Goal: Task Accomplishment & Management: Complete application form

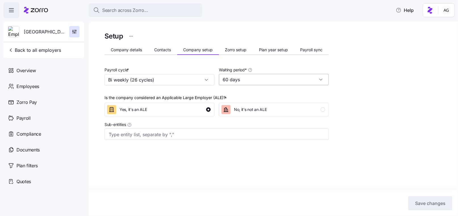
click at [281, 79] on input "60 days" at bounding box center [274, 79] width 110 height 11
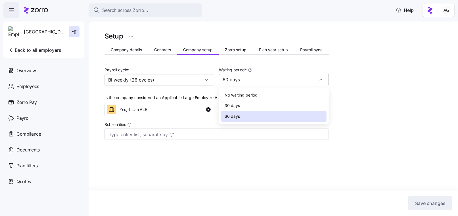
click at [281, 79] on input "60 days" at bounding box center [274, 79] width 110 height 11
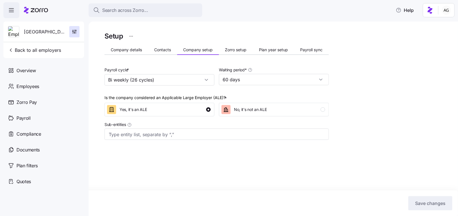
click at [30, 13] on icon at bounding box center [36, 10] width 24 height 7
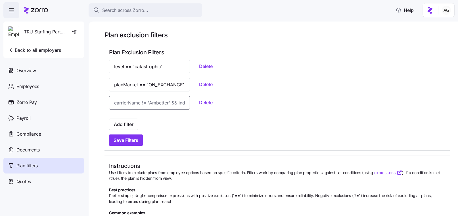
click at [118, 104] on input at bounding box center [149, 103] width 81 height 14
paste input "carrierName=='SelectHealth'"
click at [164, 102] on input "carrierName=='SelectHealth'" at bounding box center [149, 103] width 81 height 14
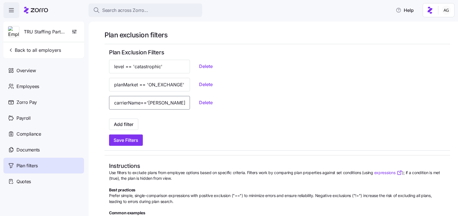
type input "carrierName=='Molina'"
click at [166, 120] on div "Add filter" at bounding box center [277, 124] width 336 height 11
click at [134, 125] on button "Add filter" at bounding box center [123, 124] width 29 height 11
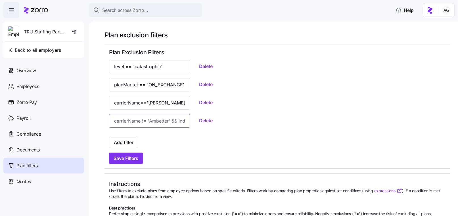
click at [122, 120] on input at bounding box center [149, 121] width 81 height 14
paste input "Imperial Health Plan"
type input "carrierName=='Imperial Health Plan'"
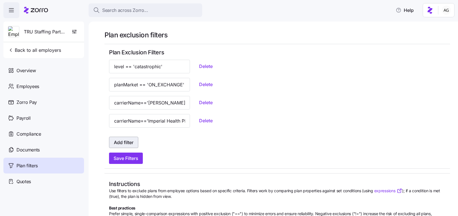
click at [132, 141] on span "Add filter" at bounding box center [124, 142] width 20 height 7
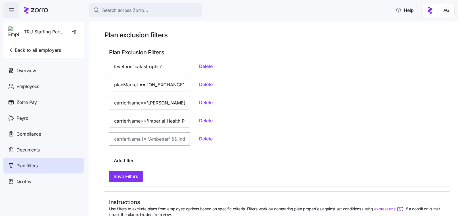
click at [118, 141] on input at bounding box center [149, 139] width 81 height 14
paste input "SelectHealth"
type input "carrierName=='SelectHealth'"
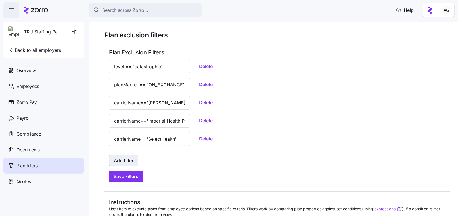
click at [123, 159] on span "Add filter" at bounding box center [124, 160] width 20 height 7
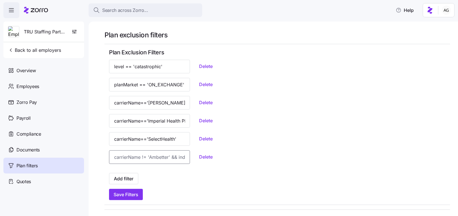
click at [126, 154] on input at bounding box center [149, 158] width 81 height 14
paste input "PacificSource Health Plans"
type input "carrierName=='PacificSource Health Plans'"
click at [124, 178] on span "Add filter" at bounding box center [124, 179] width 20 height 7
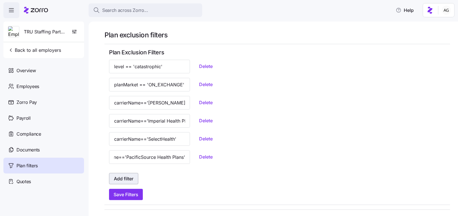
scroll to position [0, 0]
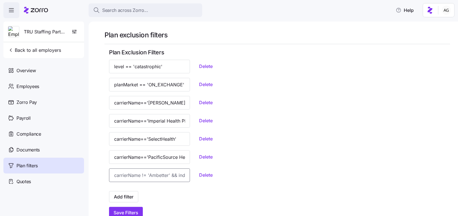
click at [123, 174] on input at bounding box center [149, 176] width 81 height 14
paste input "CHRISTUS Health Plan"
click at [123, 195] on span "Add filter" at bounding box center [124, 197] width 20 height 7
click at [126, 176] on input "carrieName=='CHRISTUS Health Plan'" at bounding box center [149, 176] width 81 height 14
type input "carrierName=='CHRISTUS Health Plan'"
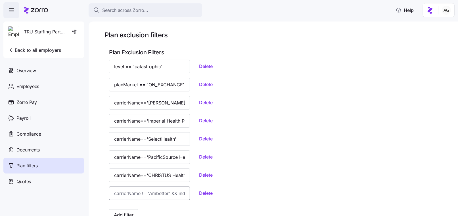
click at [136, 193] on input at bounding box center [149, 194] width 81 height 14
paste input "Baylor Scott & White"
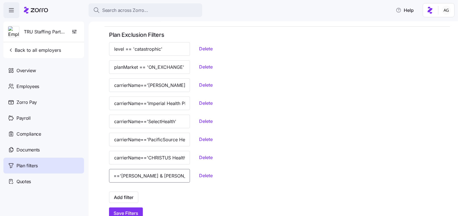
scroll to position [30, 0]
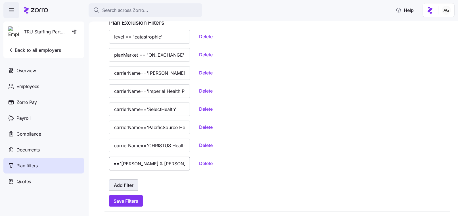
type input "carrierName=='Baylor Scott & White'"
click at [133, 182] on span "Add filter" at bounding box center [124, 185] width 20 height 7
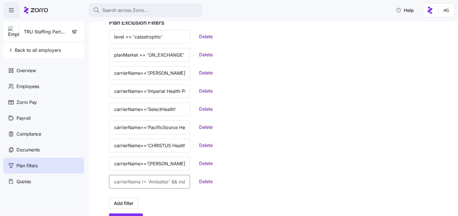
click at [126, 182] on input at bounding box center [149, 182] width 81 height 14
paste input "BlueChoice HealthPlan of South Carolina"
type input "carrierName=='BlueChoice HealthPlan of South Carolina'"
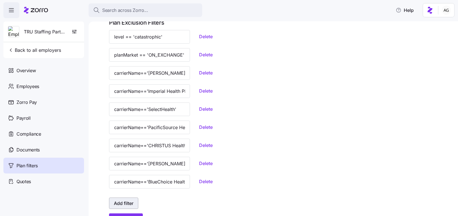
click at [123, 201] on span "Add filter" at bounding box center [124, 203] width 20 height 7
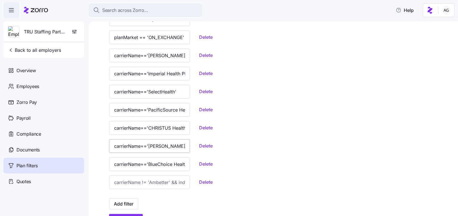
scroll to position [49, 0]
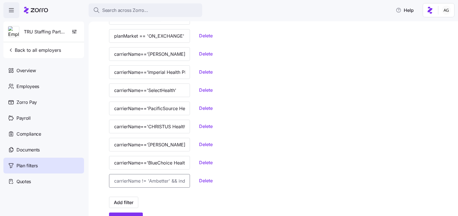
click at [144, 183] on input at bounding box center [149, 181] width 81 height 14
paste input "BlueCross BlueShield of Alabama"
type input "carrierName=='BlueCross BlueShield of Alabama'"
click at [131, 199] on span "Add filter" at bounding box center [124, 202] width 20 height 7
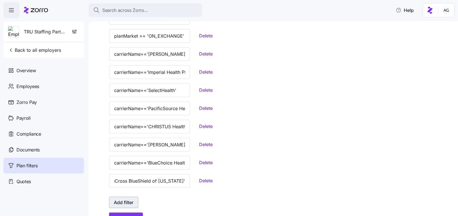
scroll to position [0, 0]
click at [125, 198] on input at bounding box center [149, 200] width 81 height 14
paste input "BlueCross BlueShield of North Carolina"
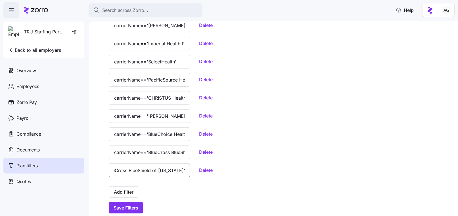
scroll to position [78, 0]
type input "carrierName=='BlueCross BlueShield of North Carolina'"
click at [132, 187] on button "Add filter" at bounding box center [123, 191] width 29 height 11
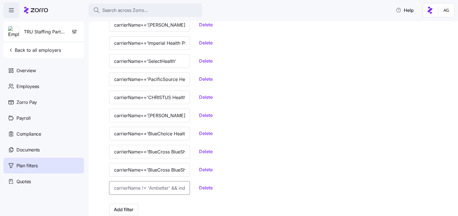
click at [147, 189] on input at bounding box center [149, 189] width 81 height 14
paste input "BlueCross of Idaho"
type input "carrierName=='BlueCross of Idaho'"
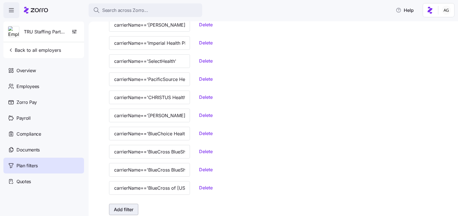
click at [134, 207] on button "Add filter" at bounding box center [123, 209] width 29 height 11
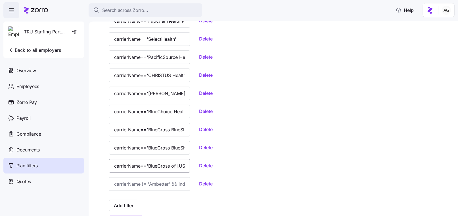
scroll to position [102, 0]
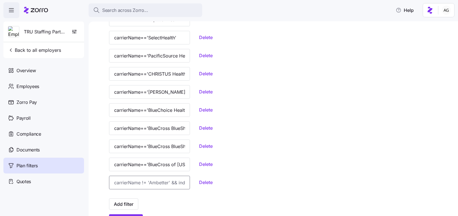
click at [140, 185] on input at bounding box center [149, 183] width 81 height 14
paste input "CDPHP"
type input "carrierName=='CDPHP'"
click at [128, 203] on span "Add filter" at bounding box center [124, 204] width 20 height 7
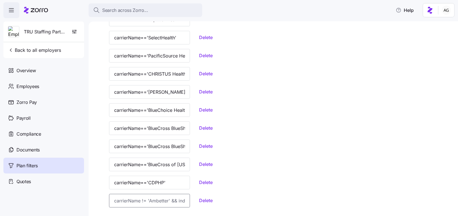
click at [126, 202] on input at bounding box center [149, 201] width 81 height 14
paste input "Community First Health Plans"
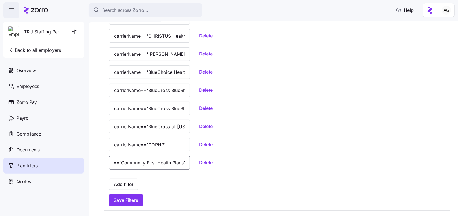
scroll to position [166, 0]
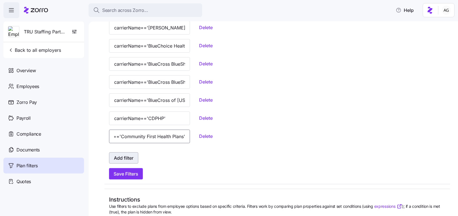
type input "carrierName=='Community First Health Plans'"
click at [126, 161] on span "Add filter" at bounding box center [124, 158] width 20 height 7
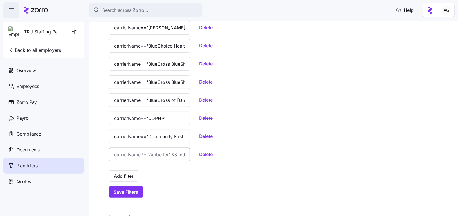
click at [136, 156] on input at bounding box center [149, 155] width 81 height 14
paste input "Fidelis Care"
type input "carrierName=='Fidelis Care'"
click at [129, 174] on span "Add filter" at bounding box center [124, 176] width 20 height 7
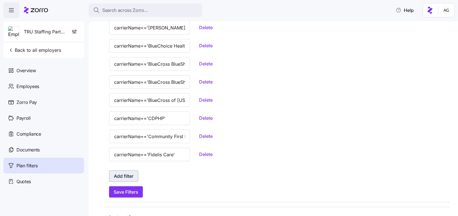
scroll to position [0, 0]
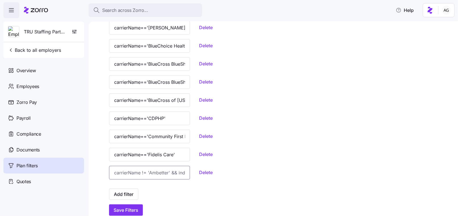
click at [137, 172] on input at bounding box center [149, 173] width 81 height 14
paste input "HealthFirst"
type input "carrierName=='HealthFirst'"
click at [123, 195] on span "Add filter" at bounding box center [124, 194] width 20 height 7
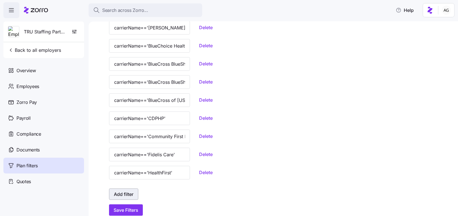
scroll to position [0, 0]
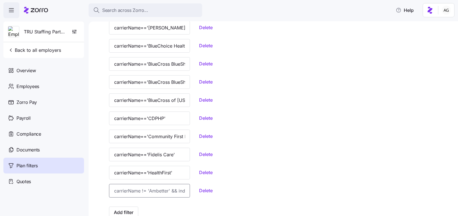
click at [139, 188] on input at bounding box center [149, 191] width 81 height 14
paste input "Independent Health"
type input "carrierName=='Independent Health'"
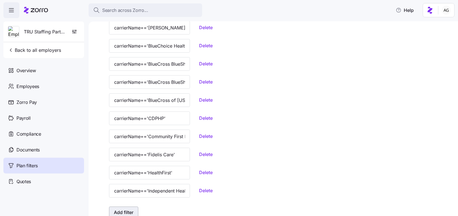
click at [132, 211] on span "Add filter" at bounding box center [124, 212] width 20 height 7
click at [130, 212] on input at bounding box center [149, 210] width 81 height 14
paste input "InStil Health"
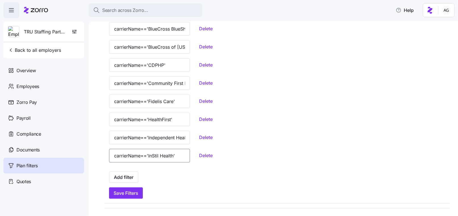
scroll to position [234, 0]
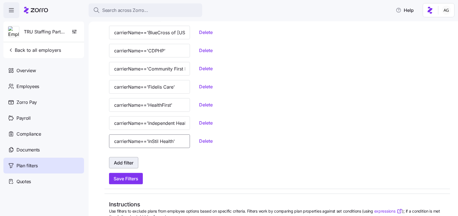
type input "carrierName=='InStil Health'"
click at [132, 161] on span "Add filter" at bounding box center [124, 163] width 20 height 7
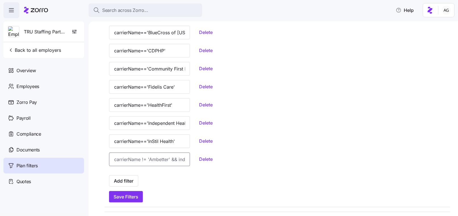
click at [133, 157] on input at bounding box center [149, 160] width 81 height 14
paste input "MetroPlus Health Plan"
type input "carrierName=='MetroPlus Health Plan'"
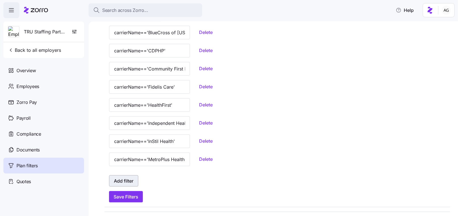
click at [123, 178] on span "Add filter" at bounding box center [124, 181] width 20 height 7
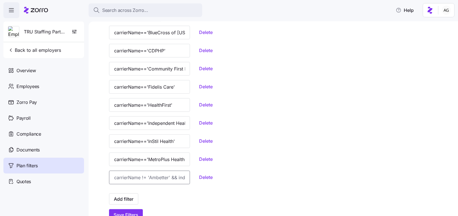
click at [130, 176] on input at bounding box center [149, 178] width 81 height 14
paste input "Sendero Health Plans"
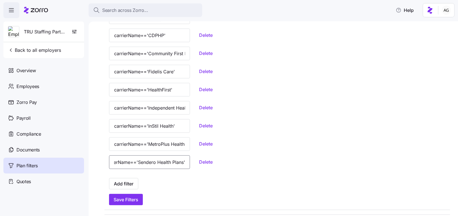
scroll to position [250, 0]
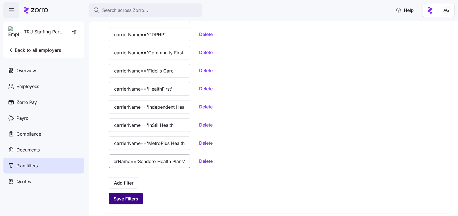
type input "carrierName=='Sendero Health Plans'"
click at [136, 198] on span "Save Filters" at bounding box center [125, 199] width 25 height 7
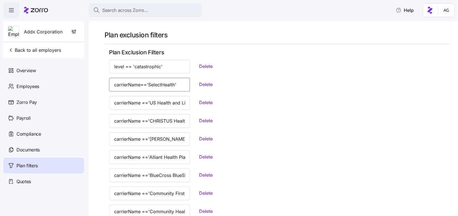
click at [115, 90] on input "carrierName=='SelectHealth'" at bounding box center [149, 85] width 81 height 14
drag, startPoint x: 113, startPoint y: 84, endPoint x: 174, endPoint y: 86, distance: 61.3
click at [174, 86] on div "carrierName=='SelectHealth' Delete" at bounding box center [277, 85] width 336 height 14
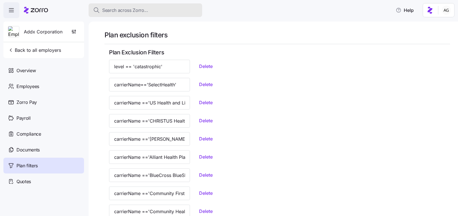
click at [137, 10] on span "Search across Zorro..." at bounding box center [125, 10] width 46 height 7
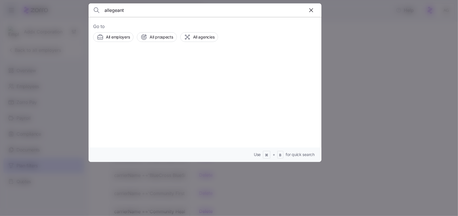
type input "allegeant"
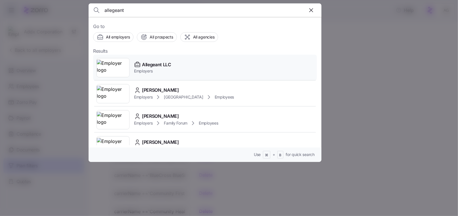
click at [115, 63] on img at bounding box center [113, 68] width 32 height 16
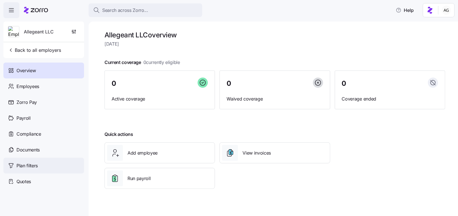
click at [38, 168] on span "Plan filters" at bounding box center [26, 166] width 21 height 7
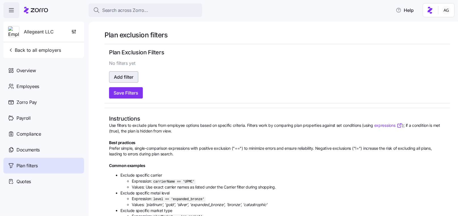
click at [130, 77] on span "Add filter" at bounding box center [124, 77] width 20 height 7
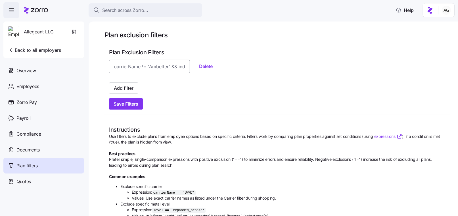
click at [131, 70] on input at bounding box center [149, 67] width 81 height 14
paste input "level == 'catastrophic'"
type input "level == 'catastrophic'"
click at [121, 86] on span "Add filter" at bounding box center [124, 88] width 20 height 7
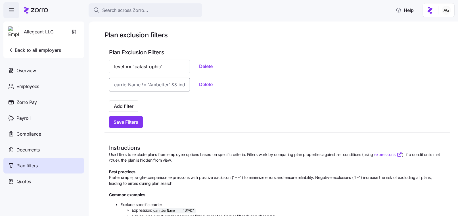
click at [122, 85] on input at bounding box center [149, 85] width 81 height 14
paste input "planMarket == 'ON_EXCHANGE'"
type input "planMarket == 'ON_EXCHANGE'"
click at [116, 106] on span "Add filter" at bounding box center [124, 106] width 20 height 7
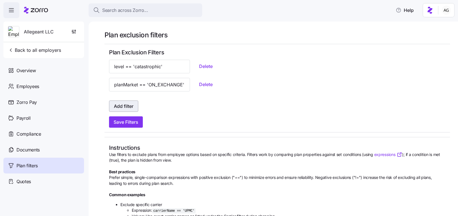
scroll to position [0, 0]
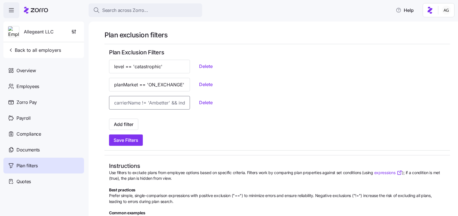
click at [127, 100] on input at bounding box center [149, 103] width 81 height 14
paste input "Fallon Health"
type input "carrierName=='Fallon Health'"
click at [118, 120] on button "Add filter" at bounding box center [123, 124] width 29 height 11
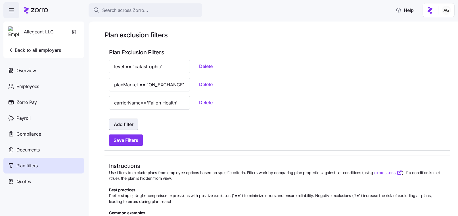
scroll to position [0, 0]
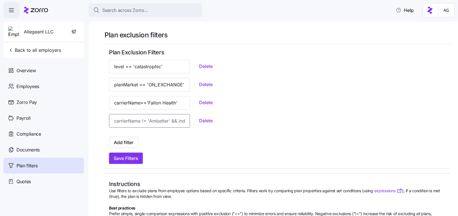
click at [130, 123] on input at bounding box center [149, 121] width 81 height 14
paste input "Jefferson Health Plans"
type input "carrierName=='Jefferson Health Plans'"
click at [129, 161] on span "Save Filters" at bounding box center [125, 158] width 25 height 7
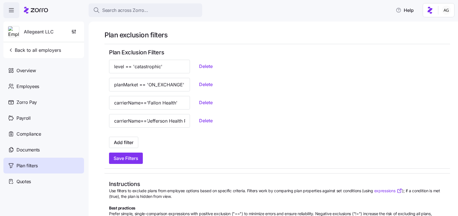
scroll to position [22, 0]
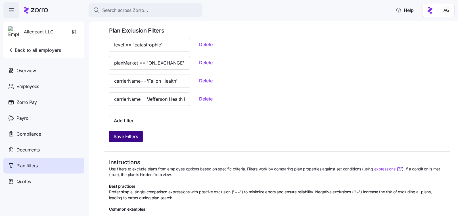
click at [129, 135] on span "Save Filters" at bounding box center [125, 136] width 25 height 7
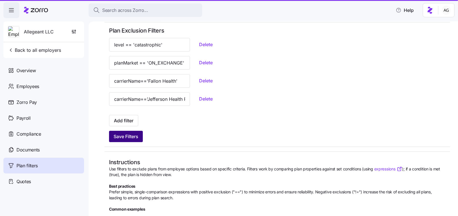
click at [132, 139] on span "Save Filters" at bounding box center [125, 136] width 25 height 7
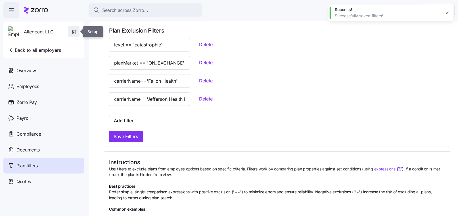
click at [77, 30] on span "button" at bounding box center [73, 31] width 11 height 11
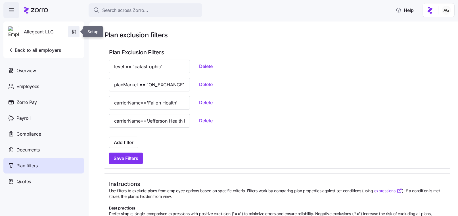
click at [73, 35] on span "button" at bounding box center [73, 31] width 11 height 11
click at [35, 33] on span "Allegeant LLC" at bounding box center [39, 31] width 30 height 7
click at [18, 31] on img at bounding box center [13, 31] width 11 height 11
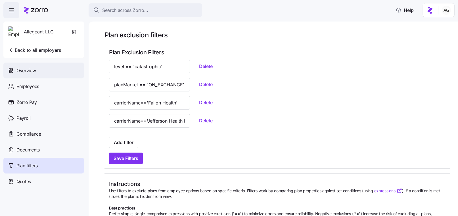
click at [20, 69] on span "Overview" at bounding box center [25, 70] width 19 height 7
click at [39, 11] on icon at bounding box center [39, 10] width 17 height 4
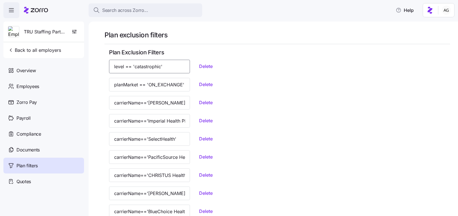
click at [134, 67] on input "level == 'catastrophic'" at bounding box center [149, 67] width 81 height 14
click at [125, 86] on input "planMarket == 'ON_EXCHANGE'" at bounding box center [149, 85] width 81 height 14
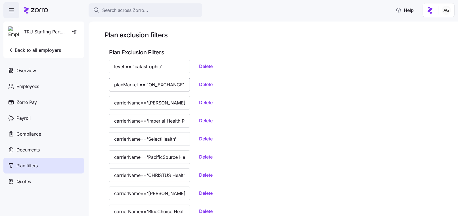
click at [125, 86] on input "planMarket == 'ON_EXCHANGE'" at bounding box center [149, 85] width 81 height 14
click at [136, 66] on input "level == 'catastrophic'" at bounding box center [149, 67] width 81 height 14
click at [126, 87] on input "planMarket == 'ON_EXCHANGE'" at bounding box center [149, 85] width 81 height 14
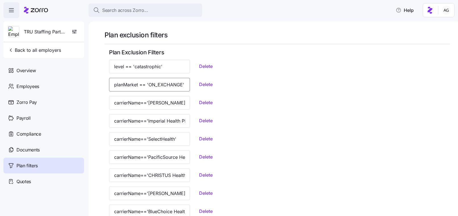
click at [126, 87] on input "planMarket == 'ON_EXCHANGE'" at bounding box center [149, 85] width 81 height 14
click at [134, 67] on input "level == 'catastrophic'" at bounding box center [149, 67] width 81 height 14
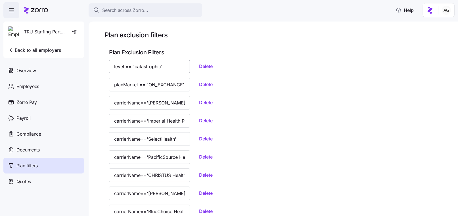
click at [134, 67] on input "level == 'catastrophic'" at bounding box center [149, 67] width 81 height 14
click at [133, 87] on input "planMarket == 'ON_EXCHANGE'" at bounding box center [149, 85] width 81 height 14
click at [122, 11] on span "Search across Zorro..." at bounding box center [125, 10] width 46 height 7
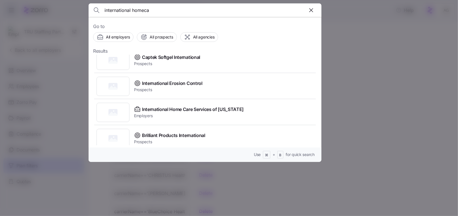
scroll to position [111, 0]
type input "international homeca"
click at [195, 105] on div "International Home Care Services of New York Employers" at bounding box center [205, 113] width 224 height 26
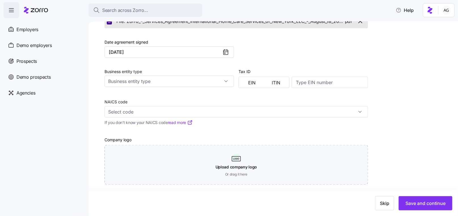
scroll to position [216, 0]
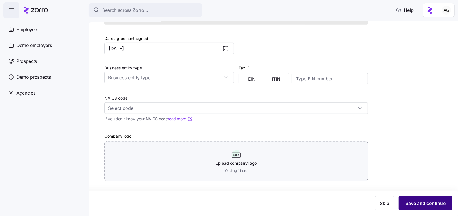
click at [437, 203] on span "Save and continue" at bounding box center [425, 203] width 40 height 7
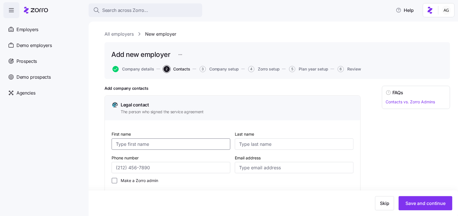
click at [142, 140] on input "First name" at bounding box center [170, 144] width 119 height 11
type input "Karina"
type input "Elnatanova"
click at [250, 171] on input "Email address" at bounding box center [294, 167] width 119 height 11
paste input "[PERSON_NAME][EMAIL_ADDRESS][DOMAIN_NAME]"
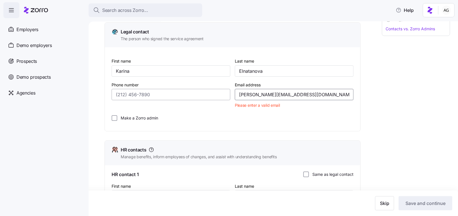
scroll to position [80, 0]
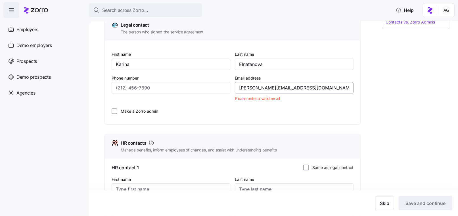
click at [240, 87] on input "[PERSON_NAME][EMAIL_ADDRESS][DOMAIN_NAME]" at bounding box center [294, 87] width 119 height 11
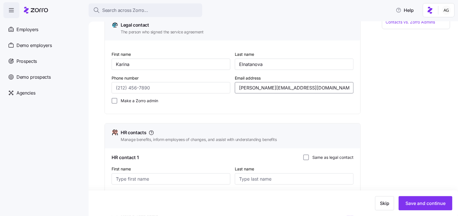
type input "[PERSON_NAME][EMAIL_ADDRESS][DOMAIN_NAME]"
click at [125, 104] on div "Make a Zorro admin" at bounding box center [232, 101] width 246 height 10
click at [126, 101] on label "Make a Zorro admin" at bounding box center [137, 101] width 41 height 6
click at [117, 101] on input "Make a Zorro admin" at bounding box center [114, 101] width 6 height 6
checkbox input "true"
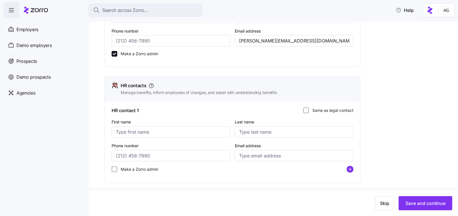
scroll to position [134, 0]
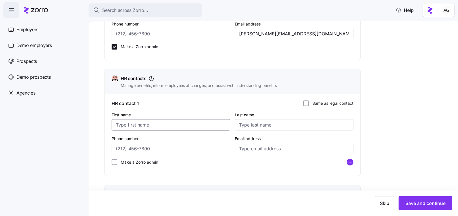
click at [173, 124] on input "First name" at bounding box center [170, 124] width 119 height 11
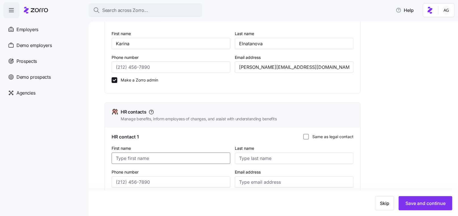
scroll to position [100, 0]
type input "Karina"
type input "Elnatanova"
click at [245, 183] on input "Email address" at bounding box center [294, 182] width 119 height 11
paste input "[PERSON_NAME][EMAIL_ADDRESS][DOMAIN_NAME]"
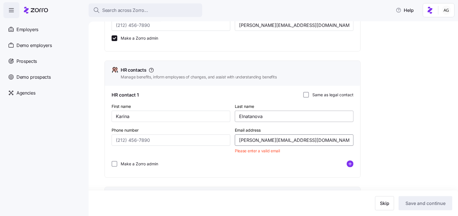
scroll to position [146, 0]
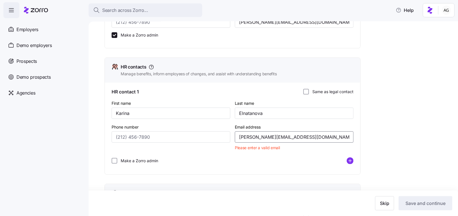
click at [241, 139] on input "[PERSON_NAME][EMAIL_ADDRESS][DOMAIN_NAME]" at bounding box center [294, 137] width 119 height 11
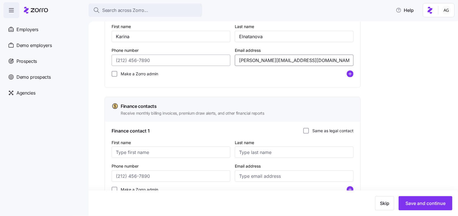
scroll to position [224, 0]
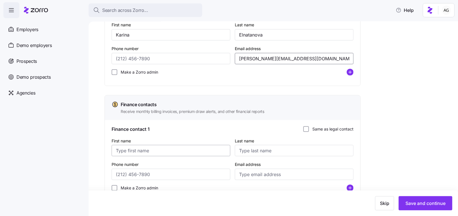
type input "[PERSON_NAME][EMAIL_ADDRESS][DOMAIN_NAME]"
click at [157, 150] on input "First name" at bounding box center [170, 150] width 119 height 11
type input "Irina"
click at [254, 172] on input "Email address" at bounding box center [294, 174] width 119 height 11
type input "[PERSON_NAME][EMAIL_ADDRESS][DOMAIN_NAME]"
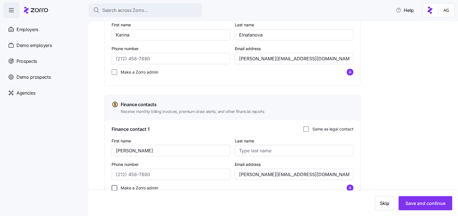
click at [115, 187] on input "Make a Zorro admin" at bounding box center [114, 189] width 6 height 6
checkbox input "true"
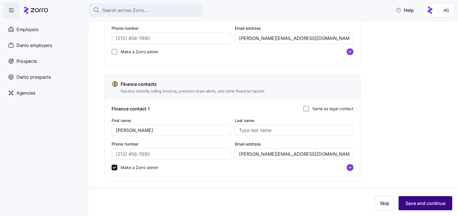
click at [420, 206] on span "Save and continue" at bounding box center [425, 203] width 40 height 7
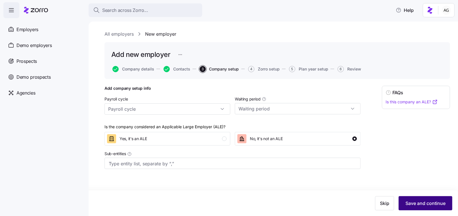
click at [414, 200] on button "Save and continue" at bounding box center [425, 204] width 54 height 14
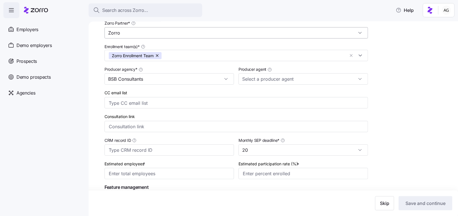
scroll to position [79, 0]
click at [313, 79] on input "Producer agent" at bounding box center [302, 78] width 129 height 11
click at [310, 92] on span "Ben Horowitz (bhorowitz@bsbconsultants.com)" at bounding box center [296, 94] width 105 height 6
type input "Ben Horowitz (bhorowitz@bsbconsultants.com)"
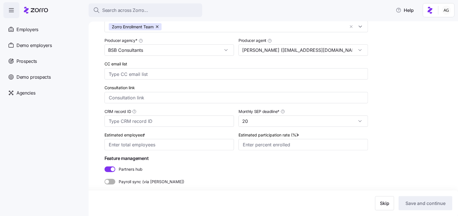
scroll to position [111, 0]
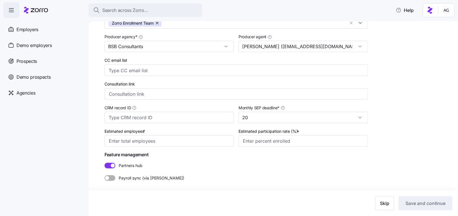
click at [108, 166] on span at bounding box center [107, 166] width 7 height 6
click at [104, 163] on input "Partners hub" at bounding box center [104, 163] width 0 height 0
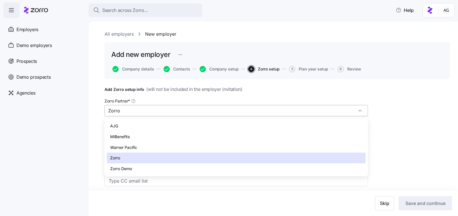
click at [240, 112] on input "Zorro" at bounding box center [235, 110] width 263 height 11
click at [254, 89] on h1 "Add Zorro setup info ( will not be included in the employer invitation )" at bounding box center [235, 89] width 263 height 7
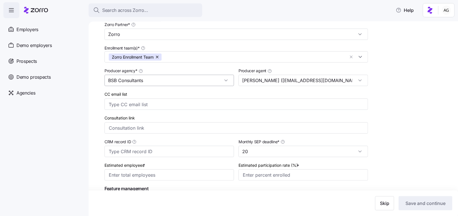
scroll to position [78, 0]
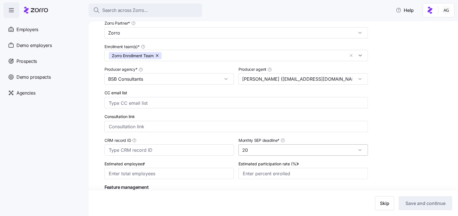
click at [246, 152] on input "20" at bounding box center [302, 150] width 129 height 11
click at [250, 84] on div "10" at bounding box center [303, 84] width 125 height 11
type input "10"
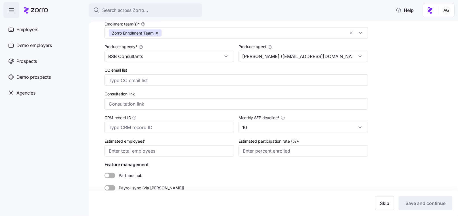
scroll to position [102, 0]
click at [186, 153] on input "Estimated employees *" at bounding box center [168, 150] width 129 height 11
type input "30"
click at [277, 148] on input "Estimated participation rate (%) *" at bounding box center [302, 150] width 129 height 11
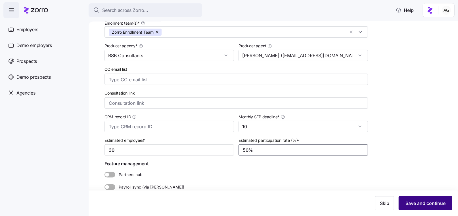
type input "50%"
click at [418, 201] on span "Save and continue" at bounding box center [425, 203] width 40 height 7
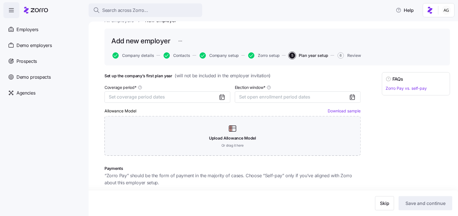
scroll to position [7, 0]
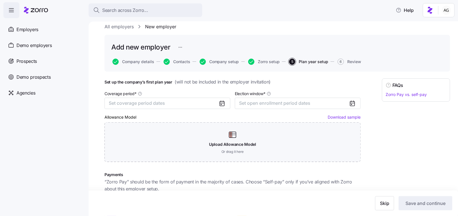
click at [395, 158] on div "FAQs Zorro Pay vs. self-pay" at bounding box center [416, 187] width 68 height 216
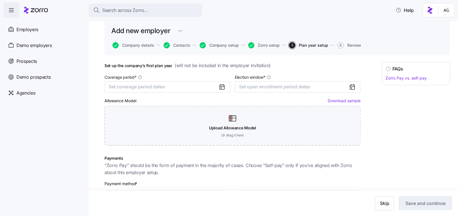
scroll to position [0, 0]
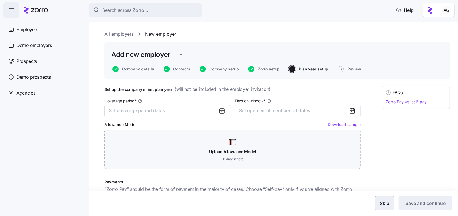
click at [383, 204] on span "Skip" at bounding box center [384, 203] width 9 height 7
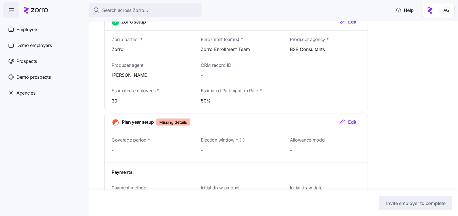
scroll to position [548, 0]
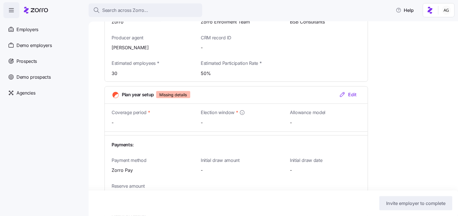
click at [342, 91] on icon "button" at bounding box center [342, 94] width 7 height 7
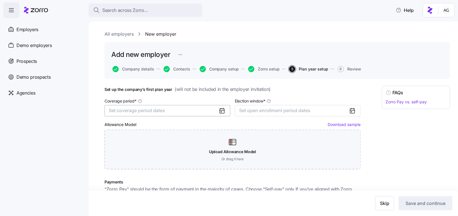
click at [165, 108] on button "Set coverage period dates" at bounding box center [167, 110] width 126 height 11
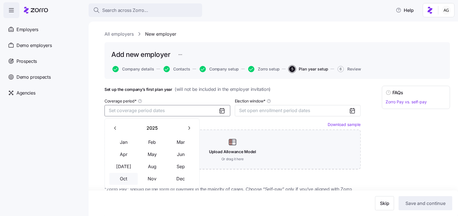
click at [124, 179] on button "Oct" at bounding box center [123, 179] width 28 height 12
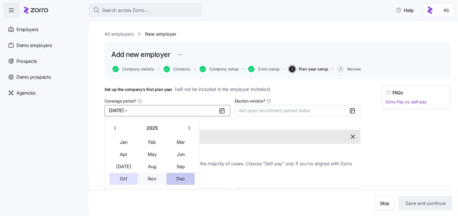
click at [180, 178] on button "Dec" at bounding box center [180, 179] width 28 height 12
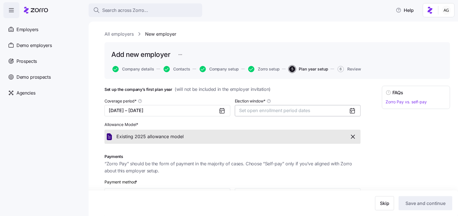
click at [280, 111] on span "Set open enrollment period dates" at bounding box center [274, 111] width 71 height 6
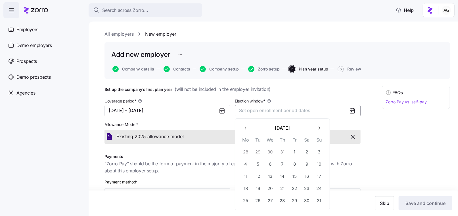
click at [318, 126] on icon "button" at bounding box center [318, 128] width 5 height 5
click at [258, 153] on button "2" at bounding box center [258, 152] width 12 height 12
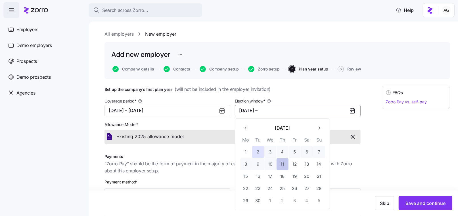
click at [280, 163] on button "11" at bounding box center [282, 165] width 12 height 12
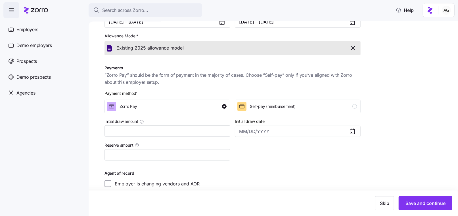
scroll to position [95, 0]
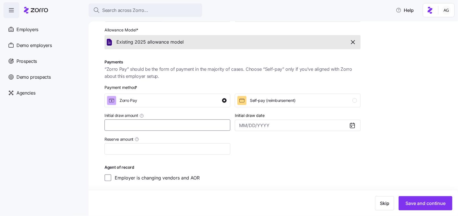
click at [182, 126] on input "Initial draw amount" at bounding box center [167, 125] width 126 height 11
type input "$8,000"
click at [165, 153] on input "Reserve amount" at bounding box center [167, 149] width 126 height 11
type input "$1,000"
click at [422, 203] on span "Save and continue" at bounding box center [425, 203] width 40 height 7
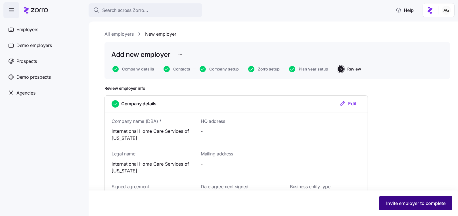
click at [402, 202] on span "Invite employer to complete" at bounding box center [415, 203] width 59 height 7
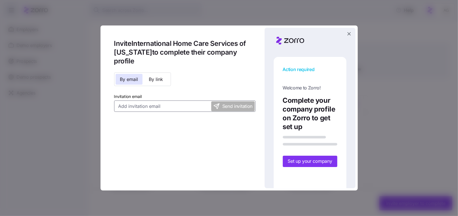
click at [167, 101] on input "Invitation email" at bounding box center [184, 106] width 141 height 11
click at [153, 101] on input "Invitation email" at bounding box center [184, 106] width 141 height 11
paste input "[PERSON_NAME][EMAIL_ADDRESS][DOMAIN_NAME]"
type input "[PERSON_NAME][EMAIL_ADDRESS][DOMAIN_NAME]"
click at [118, 101] on input "[PERSON_NAME][EMAIL_ADDRESS][DOMAIN_NAME]" at bounding box center [184, 106] width 141 height 11
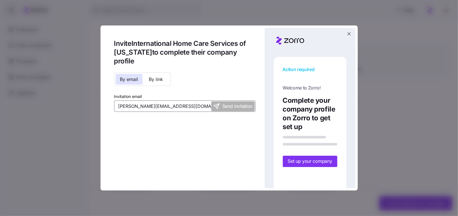
drag, startPoint x: 167, startPoint y: 99, endPoint x: 136, endPoint y: 100, distance: 30.6
click at [136, 101] on input "[PERSON_NAME][EMAIL_ADDRESS][DOMAIN_NAME]" at bounding box center [184, 106] width 141 height 11
click at [187, 101] on input "[PERSON_NAME][EMAIL_ADDRESS][DOMAIN_NAME]" at bounding box center [184, 106] width 141 height 11
click at [186, 150] on div "Invite International Home Care Services of New York to complete their company p…" at bounding box center [229, 108] width 252 height 161
click at [147, 74] on button "By link" at bounding box center [155, 79] width 27 height 11
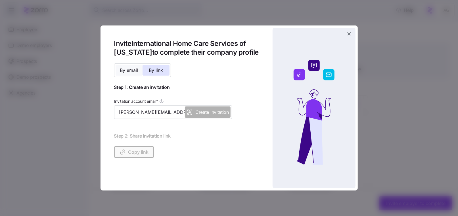
click at [129, 69] on span "By email" at bounding box center [129, 70] width 18 height 5
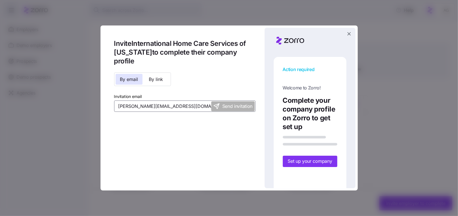
click at [118, 101] on input "[PERSON_NAME][EMAIL_ADDRESS][DOMAIN_NAME]" at bounding box center [184, 106] width 141 height 11
click at [171, 101] on input "[PERSON_NAME][EMAIL_ADDRESS][DOMAIN_NAME]" at bounding box center [184, 106] width 141 height 11
drag, startPoint x: 165, startPoint y: 98, endPoint x: 136, endPoint y: 99, distance: 29.5
click at [136, 101] on input "[PERSON_NAME][EMAIL_ADDRESS][DOMAIN_NAME]" at bounding box center [184, 106] width 141 height 11
click at [184, 101] on input "[PERSON_NAME][EMAIL_ADDRESS][DOMAIN_NAME]" at bounding box center [184, 106] width 141 height 11
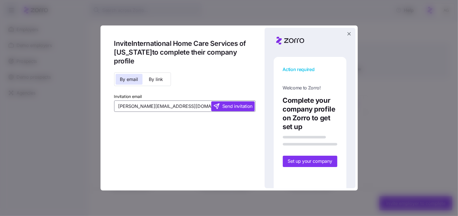
type input "[PERSON_NAME][EMAIL_ADDRESS][DOMAIN_NAME]"
click at [235, 103] on span "Send invitation" at bounding box center [237, 106] width 30 height 7
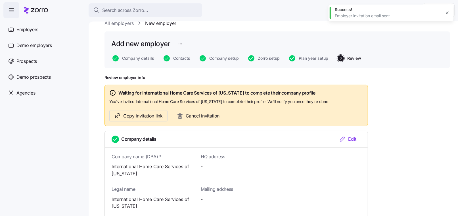
scroll to position [11, 0]
click at [153, 115] on span "Copy invitation link" at bounding box center [142, 115] width 39 height 7
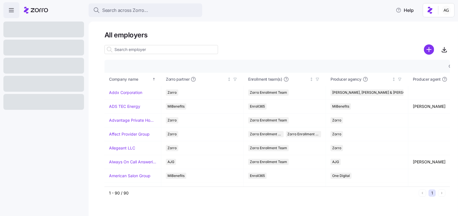
click at [123, 50] on input at bounding box center [160, 49] width 113 height 9
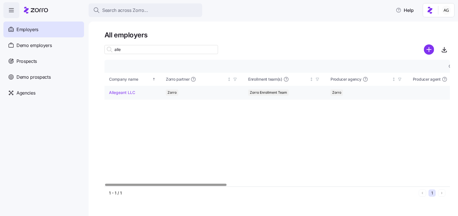
type input "alle"
click at [123, 91] on link "Allegeant LLC" at bounding box center [122, 93] width 26 height 6
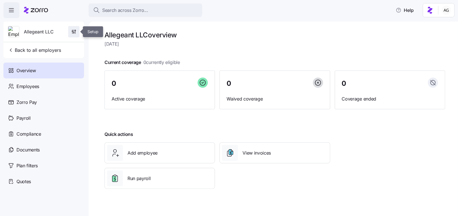
click at [76, 32] on icon "button" at bounding box center [74, 32] width 6 height 6
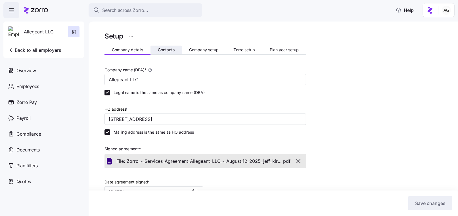
click at [165, 48] on span "Contacts" at bounding box center [166, 50] width 17 height 4
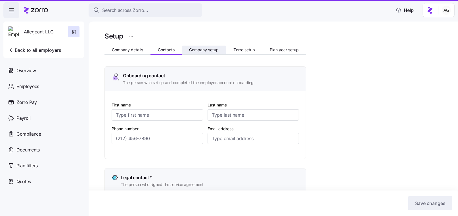
type input "[PERSON_NAME]"
type input "[EMAIL_ADDRESS][DOMAIN_NAME]"
type input "[PERSON_NAME]"
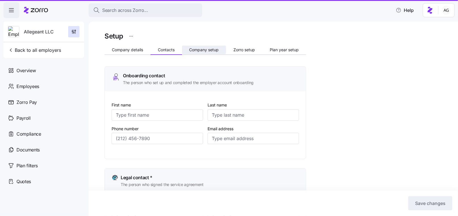
type input "[EMAIL_ADDRESS][DOMAIN_NAME]"
type input "[PERSON_NAME]"
type input "[EMAIL_ADDRESS][DOMAIN_NAME]"
type input "[PERSON_NAME]"
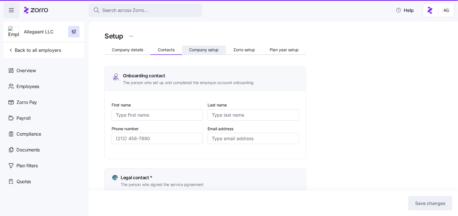
type input "[PERSON_NAME]"
type input "[EMAIL_ADDRESS][DOMAIN_NAME]"
type input "[PHONE_NUMBER]"
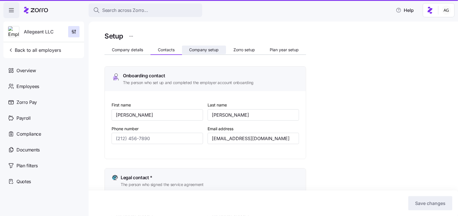
type input "[PHONE_NUMBER]"
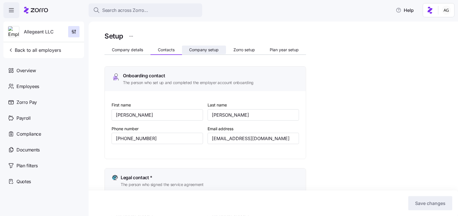
click at [197, 51] on span "Company setup" at bounding box center [204, 50] width 30 height 4
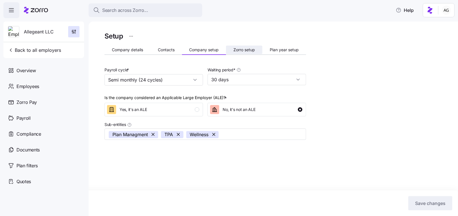
click at [246, 50] on span "Zorro setup" at bounding box center [244, 50] width 22 height 4
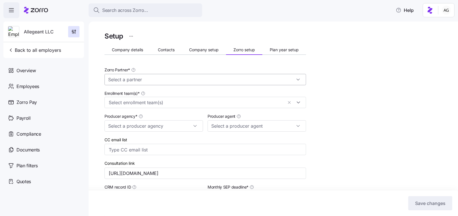
type input "Zorro"
click at [273, 54] on button "Plan year setup" at bounding box center [284, 50] width 44 height 9
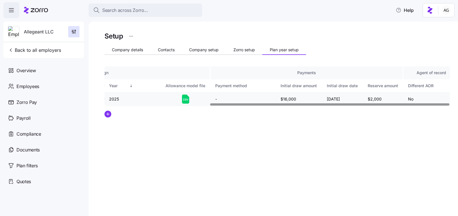
scroll to position [0, 151]
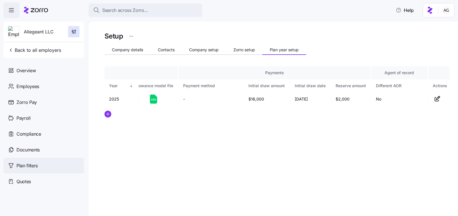
click at [22, 167] on span "Plan filters" at bounding box center [26, 166] width 21 height 7
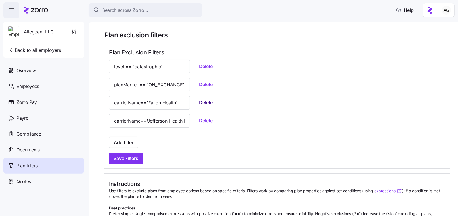
click at [199, 104] on span "Delete" at bounding box center [206, 102] width 14 height 7
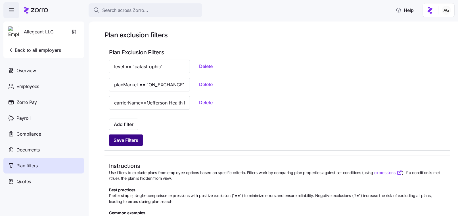
click at [127, 141] on span "Save Filters" at bounding box center [125, 140] width 25 height 7
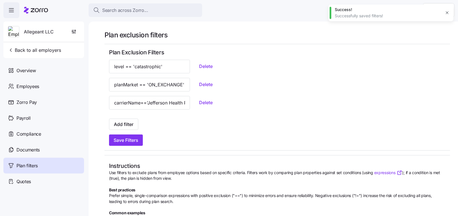
click at [47, 35] on span "Allegeant LLC" at bounding box center [39, 31] width 30 height 7
click at [43, 32] on span "Allegeant LLC" at bounding box center [39, 31] width 30 height 7
click at [34, 13] on icon at bounding box center [36, 10] width 24 height 7
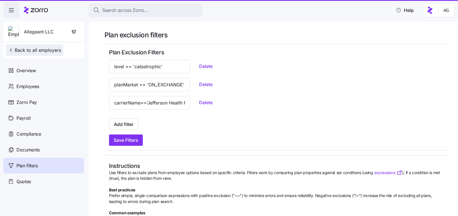
click at [42, 53] on span "Back to all employers" at bounding box center [34, 50] width 53 height 7
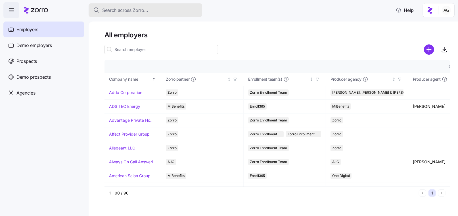
click at [107, 9] on span "Search across Zorro..." at bounding box center [125, 10] width 46 height 7
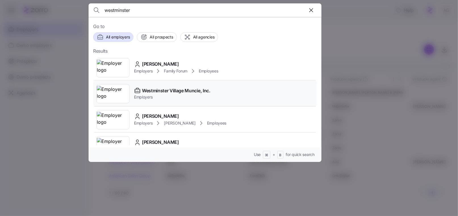
type input "westminster"
click at [151, 90] on span "Westminster Village Muncie, Inc." at bounding box center [176, 90] width 68 height 7
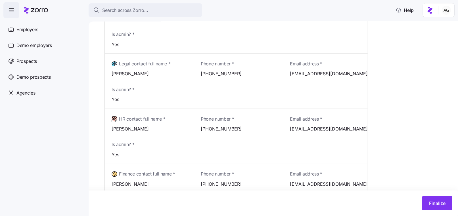
scroll to position [292, 0]
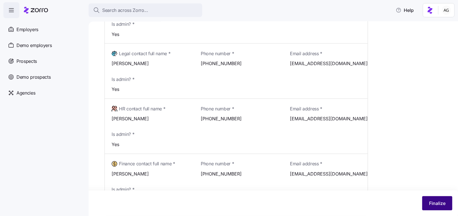
click at [432, 203] on span "Finalize" at bounding box center [437, 203] width 16 height 7
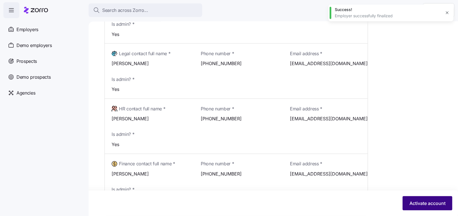
click at [429, 200] on button "Activate account" at bounding box center [427, 204] width 50 height 14
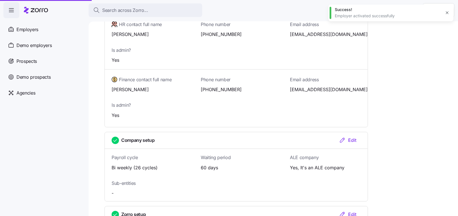
scroll to position [263, 0]
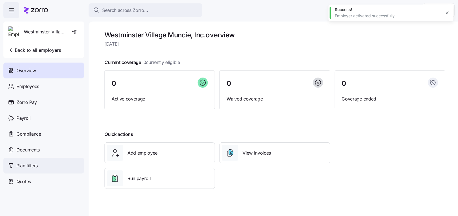
click at [34, 163] on span "Plan filters" at bounding box center [26, 166] width 21 height 7
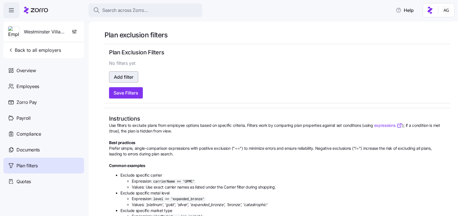
click at [130, 74] on span "Add filter" at bounding box center [124, 77] width 20 height 7
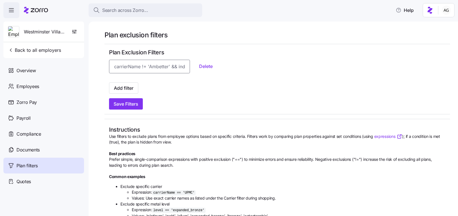
click at [138, 70] on input at bounding box center [149, 67] width 81 height 14
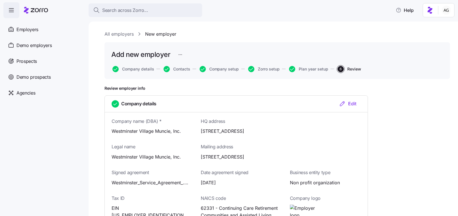
click at [112, 33] on link "All employers" at bounding box center [118, 34] width 29 height 7
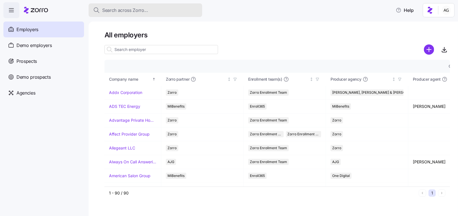
click at [142, 10] on span "Search across Zorro..." at bounding box center [125, 10] width 46 height 7
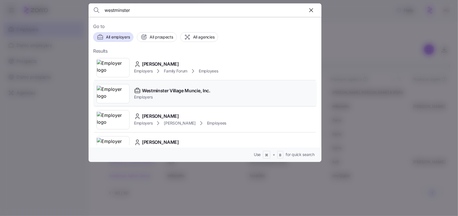
type input "westminster"
click at [177, 92] on span "Westminster Village Muncie, Inc." at bounding box center [176, 90] width 68 height 7
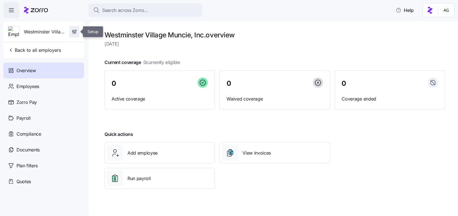
click at [74, 32] on icon "button" at bounding box center [74, 32] width 6 height 6
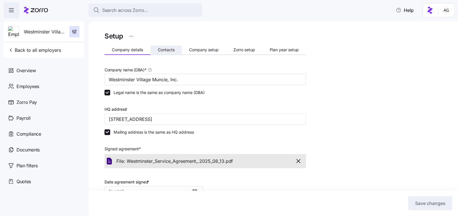
click at [171, 50] on span "Contacts" at bounding box center [166, 50] width 17 height 4
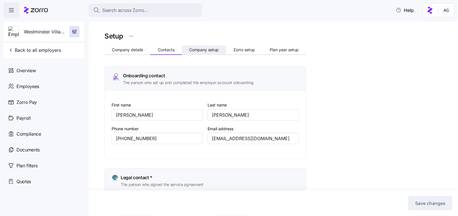
click at [199, 50] on span "Company setup" at bounding box center [204, 50] width 30 height 4
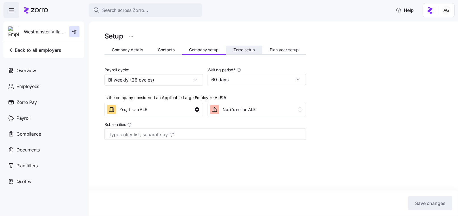
click at [250, 50] on span "Zorro setup" at bounding box center [244, 50] width 22 height 4
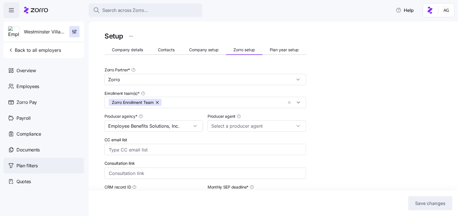
click at [26, 169] on span "Plan filters" at bounding box center [26, 166] width 21 height 7
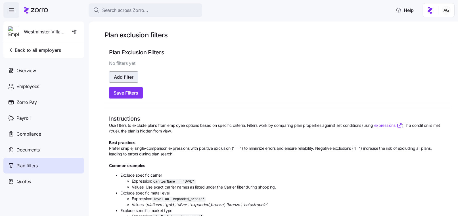
click at [121, 77] on span "Add filter" at bounding box center [124, 77] width 20 height 7
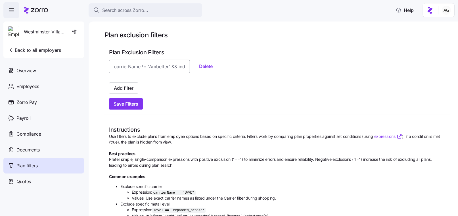
click at [122, 65] on input at bounding box center [149, 67] width 81 height 14
paste input "Jefferson Health Plans"
type input "J"
paste input "level == 'catastrophic'"
type input "level == 'catastrophic'"
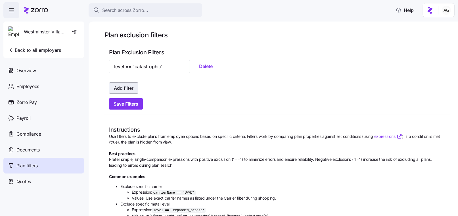
click at [130, 86] on span "Add filter" at bounding box center [124, 88] width 20 height 7
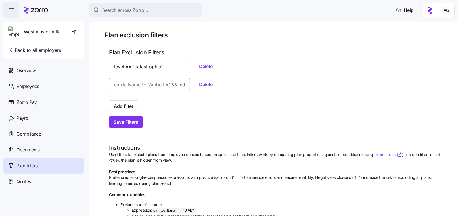
click at [123, 85] on input at bounding box center [149, 85] width 81 height 14
paste input "planMarket == 'ON_EXCHANGE'"
type input "planMarket == 'ON_EXCHANGE'"
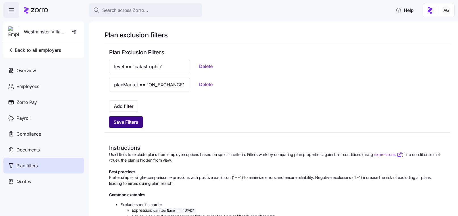
click at [121, 118] on button "Save Filters" at bounding box center [126, 122] width 34 height 11
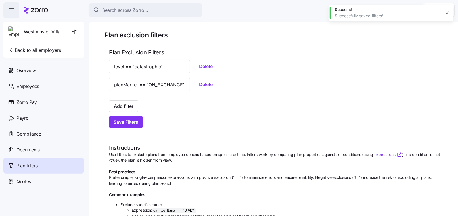
click at [50, 34] on span "Westminster Village Muncie, Inc." at bounding box center [44, 31] width 41 height 7
click at [49, 28] on div "Westminster Village Muncie, Inc." at bounding box center [44, 32] width 76 height 20
click at [34, 10] on icon at bounding box center [36, 10] width 24 height 7
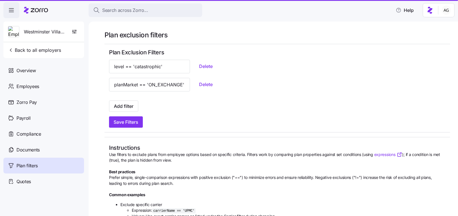
click at [41, 12] on icon at bounding box center [36, 10] width 24 height 7
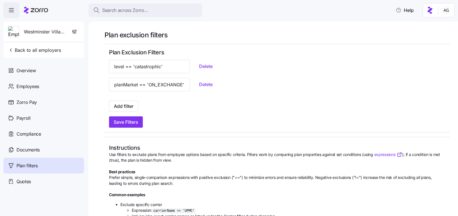
click at [41, 11] on icon at bounding box center [36, 10] width 24 height 7
click at [150, 8] on div "Search across Zorro..." at bounding box center [145, 10] width 104 height 7
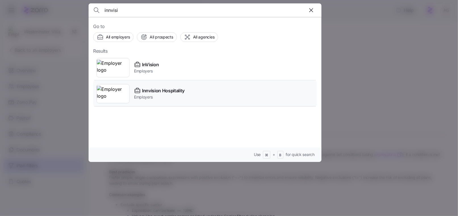
type input "innvisi"
click at [148, 89] on span "Innvision Hospitality" at bounding box center [163, 90] width 43 height 7
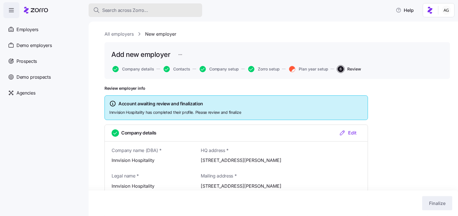
click at [132, 6] on button "Search across Zorro..." at bounding box center [145, 10] width 113 height 14
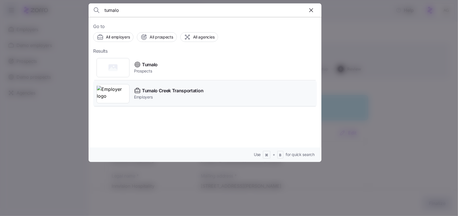
type input "tumalo"
click at [140, 91] on icon at bounding box center [137, 90] width 7 height 7
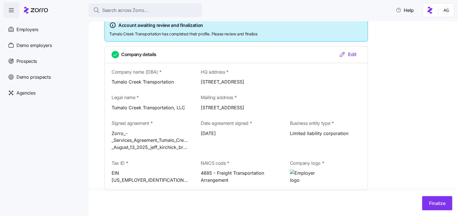
scroll to position [142, 0]
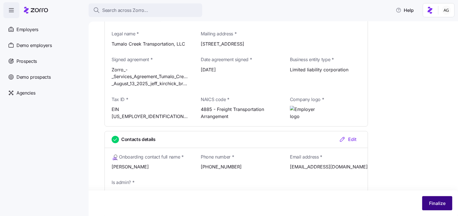
click at [440, 204] on span "Finalize" at bounding box center [437, 203] width 16 height 7
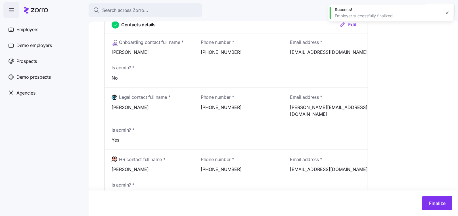
scroll to position [262, 0]
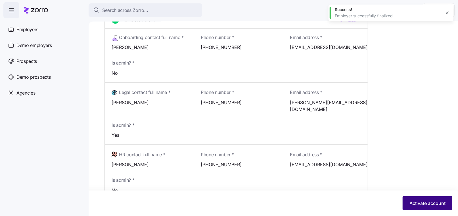
click at [434, 202] on span "Activate account" at bounding box center [427, 203] width 36 height 7
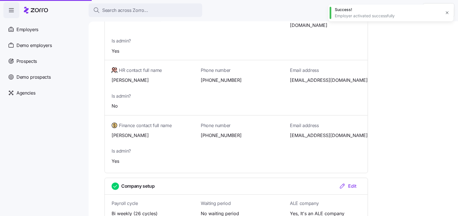
scroll to position [233, 0]
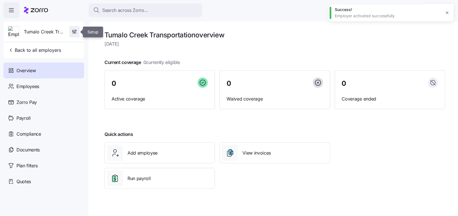
click at [77, 32] on span "button" at bounding box center [75, 31] width 10 height 11
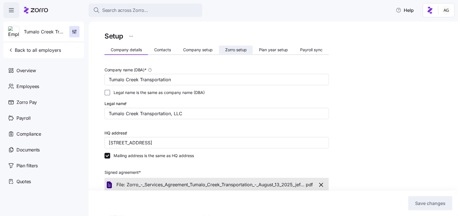
click at [235, 50] on span "Zorro setup" at bounding box center [236, 50] width 22 height 4
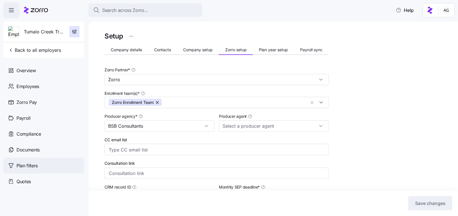
click at [34, 165] on span "Plan filters" at bounding box center [26, 166] width 21 height 7
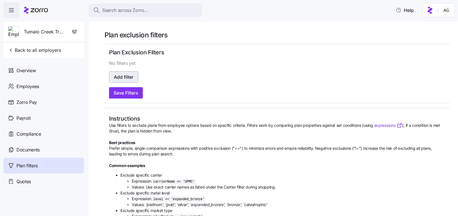
click at [133, 77] on span "Add filter" at bounding box center [124, 77] width 20 height 7
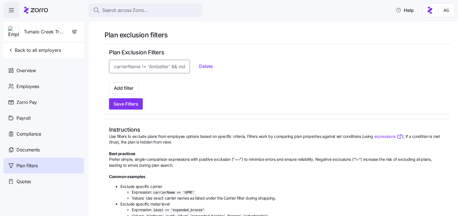
click at [132, 70] on input at bounding box center [149, 67] width 81 height 14
paste input "level == 'catastrophic'"
type input "level == 'catastrophic'"
click at [128, 84] on button "Add filter" at bounding box center [123, 88] width 29 height 11
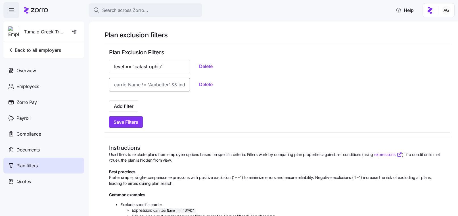
click at [140, 81] on input at bounding box center [149, 85] width 81 height 14
paste input "planMarket == 'ON_EXCHANGE'"
type input "planMarket == 'ON_EXCHANGE'"
click at [132, 104] on span "Add filter" at bounding box center [124, 106] width 20 height 7
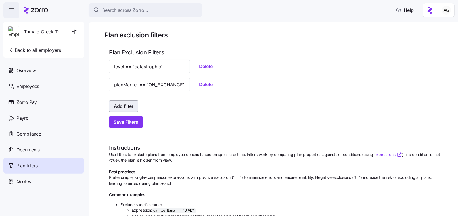
scroll to position [0, 0]
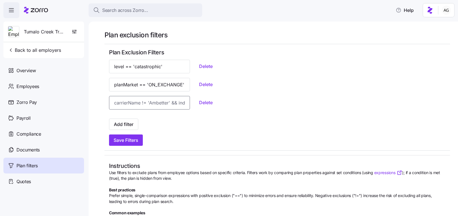
click at [140, 100] on input at bounding box center [149, 103] width 81 height 14
type input "carrierName=='Molina'"
click at [125, 123] on span "Add filter" at bounding box center [124, 124] width 20 height 7
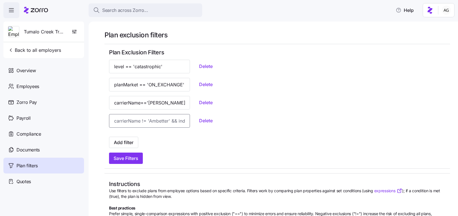
click at [131, 118] on input at bounding box center [149, 121] width 81 height 14
paste input "Chorus Health Plans"
type input "carrierName=='Chorus Health Plans'"
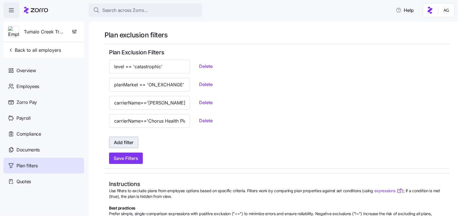
click at [130, 144] on span "Add filter" at bounding box center [124, 142] width 20 height 7
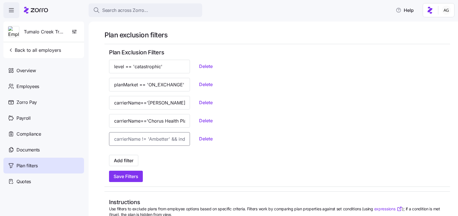
click at [123, 142] on input at bounding box center [149, 139] width 81 height 14
paste input "Dean Health Plan"
type input "carrierName=='Dean Health Plan'"
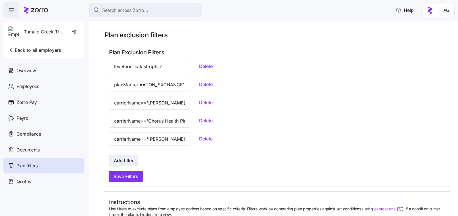
click at [120, 159] on span "Add filter" at bounding box center [124, 160] width 20 height 7
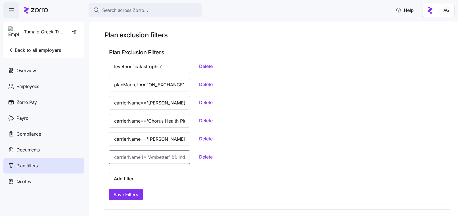
click at [121, 158] on input at bounding box center [149, 158] width 81 height 14
paste input "Group Health Cooperative of South Central Wisconsin"
type input "carrierName=='Group Health Cooperative of South Central Wisconsin'"
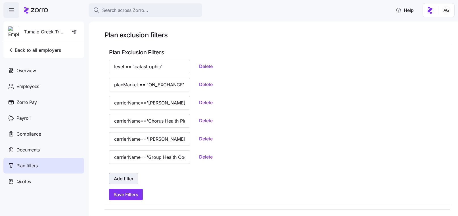
click at [121, 174] on button "Add filter" at bounding box center [123, 178] width 29 height 11
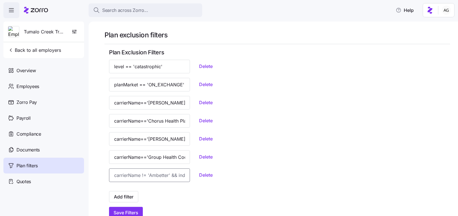
click at [124, 173] on input at bounding box center [149, 176] width 81 height 14
paste input "Network Health Plan"
type input "carrierName=='Network Health Plan'"
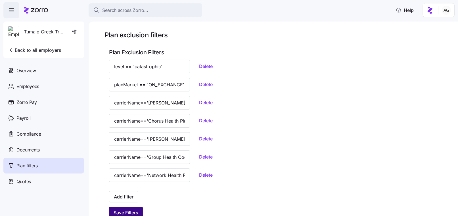
click at [133, 212] on span "Save Filters" at bounding box center [125, 213] width 25 height 7
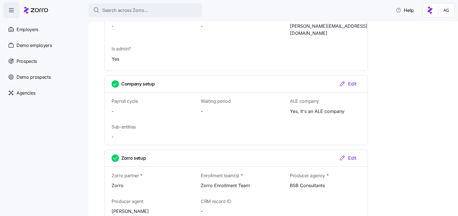
scroll to position [430, 0]
